Goal: Communication & Community: Answer question/provide support

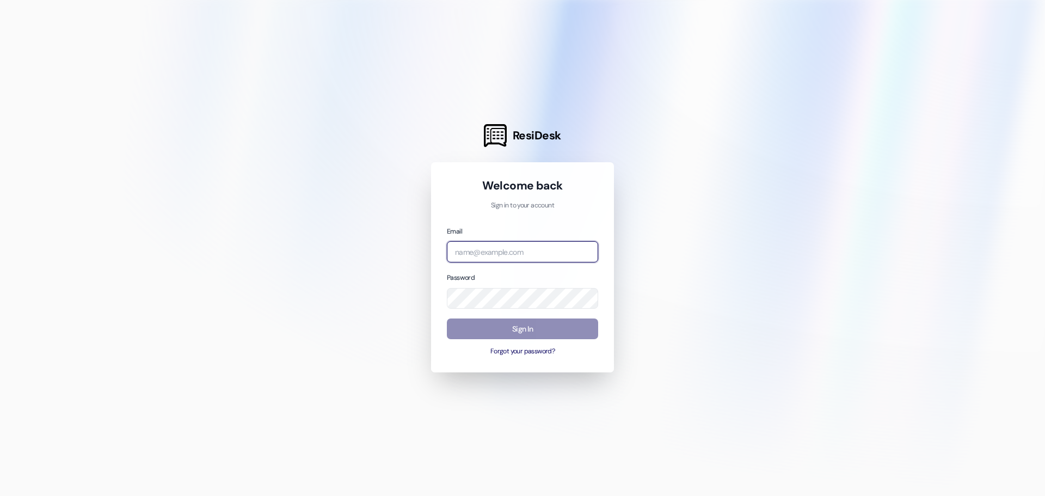
type input "[EMAIL_ADDRESS][DOMAIN_NAME]"
click at [483, 332] on button "Sign In" at bounding box center [522, 328] width 151 height 21
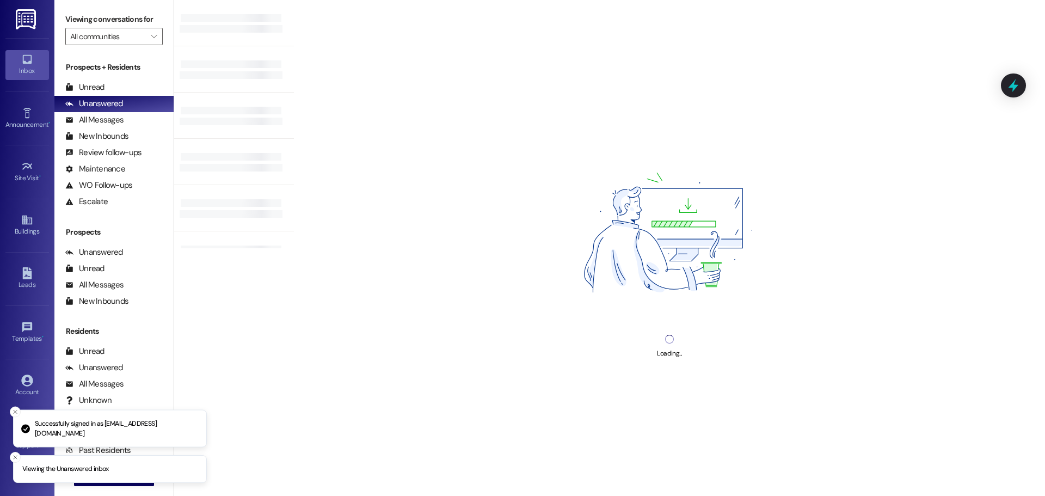
click at [13, 412] on icon "Close toast" at bounding box center [15, 412] width 7 height 7
click at [15, 457] on line "Close toast" at bounding box center [15, 456] width 3 height 3
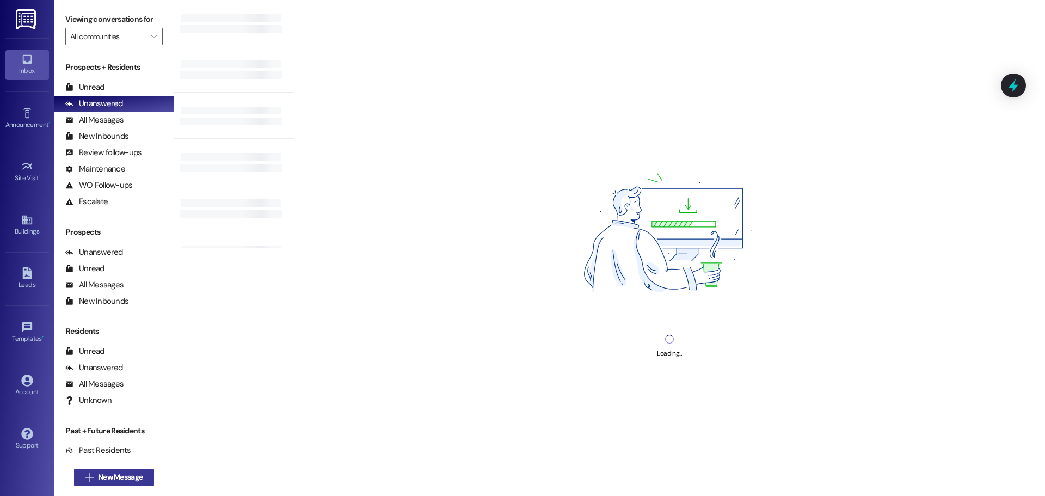
click at [98, 479] on span "New Message" at bounding box center [120, 476] width 45 height 11
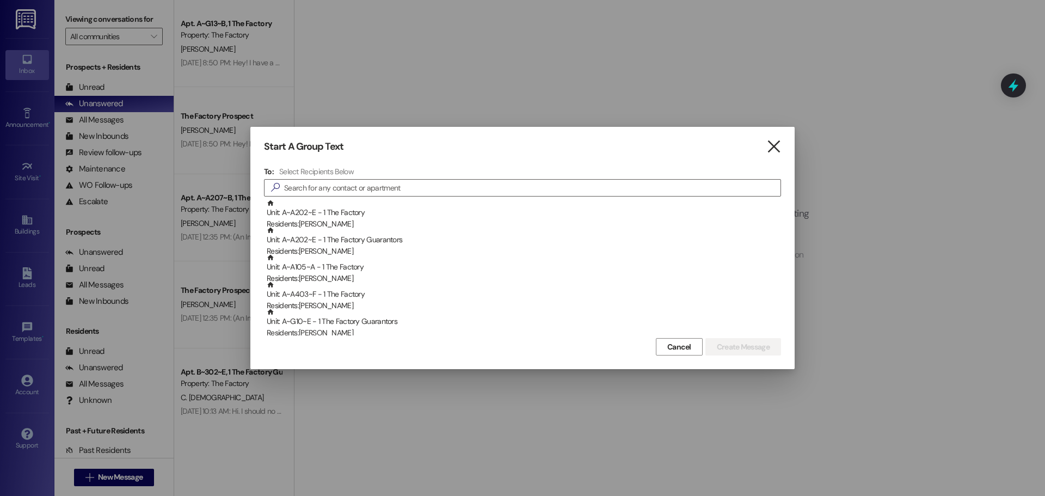
click at [773, 145] on icon "" at bounding box center [773, 146] width 15 height 11
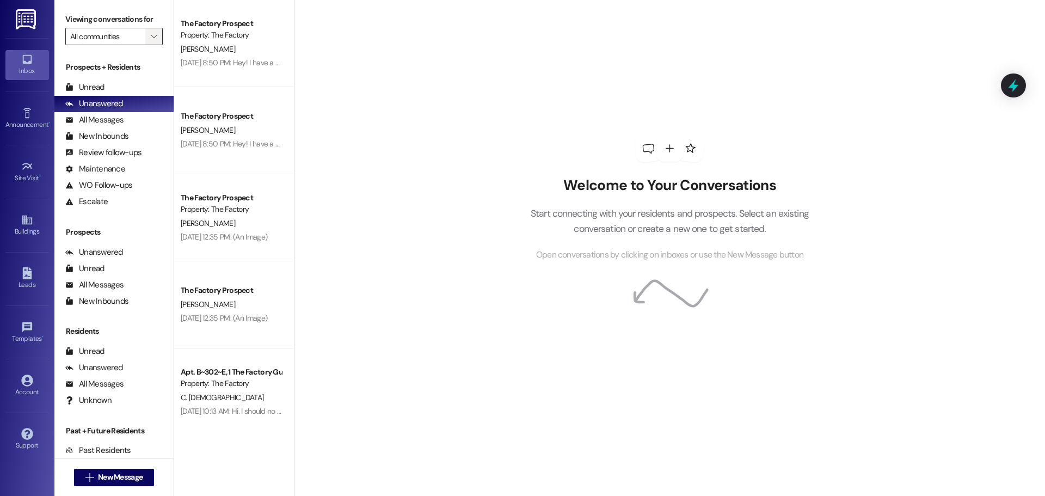
click at [151, 36] on icon "" at bounding box center [154, 36] width 6 height 9
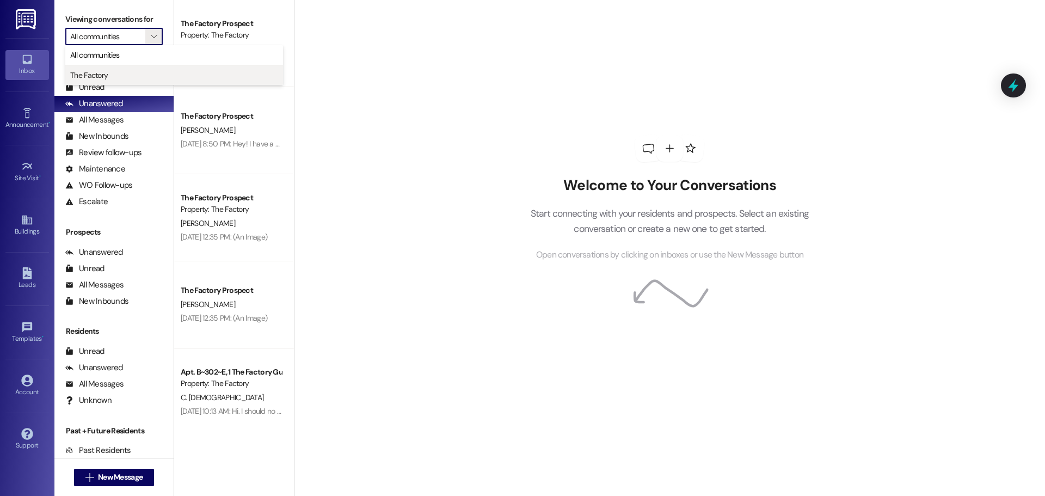
click at [89, 74] on span "The Factory" at bounding box center [89, 75] width 38 height 11
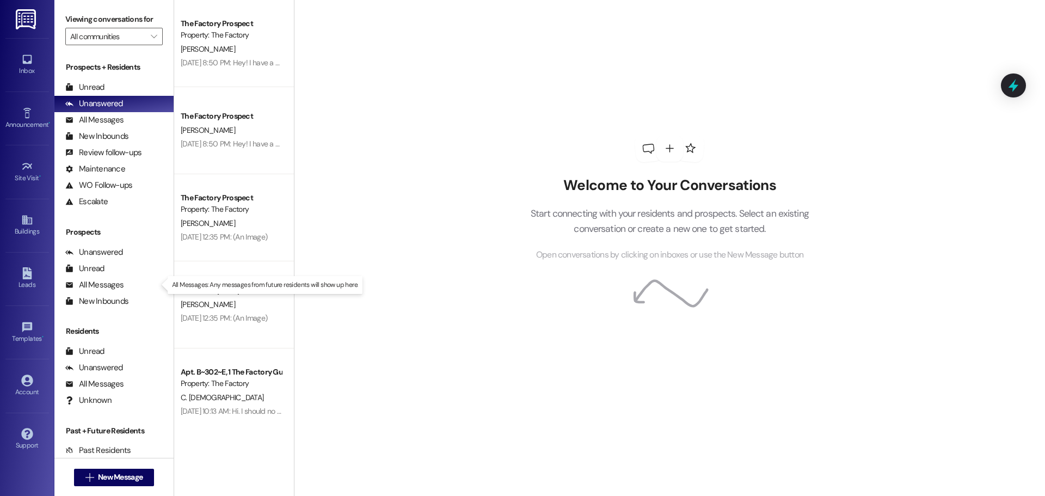
type input "The Factory"
click at [13, 459] on icon "Close toast" at bounding box center [15, 457] width 7 height 7
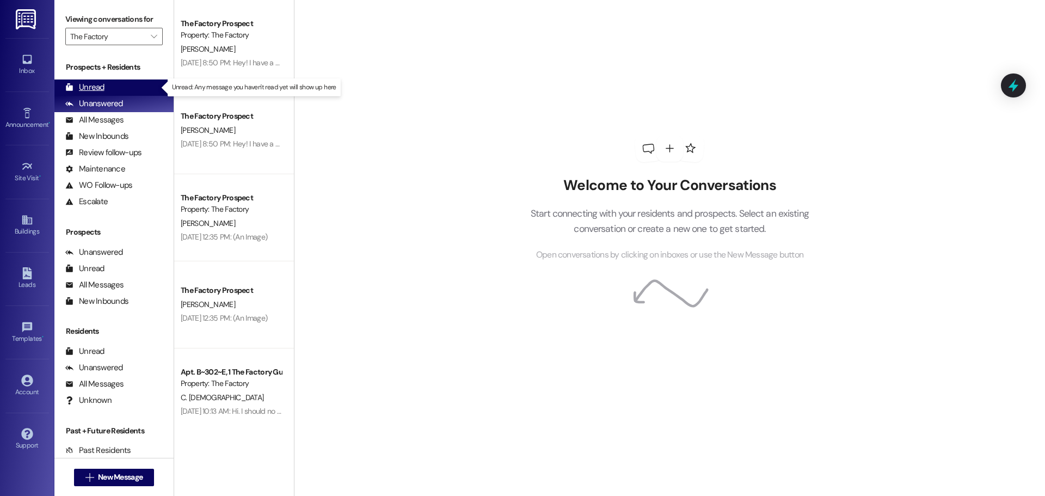
click at [109, 83] on div "Unread (0)" at bounding box center [113, 87] width 119 height 16
